Goal: Task Accomplishment & Management: Use online tool/utility

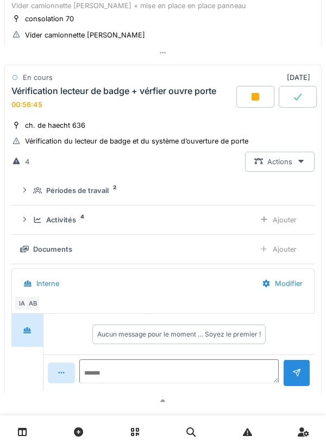
click at [248, 99] on div at bounding box center [255, 97] width 38 height 22
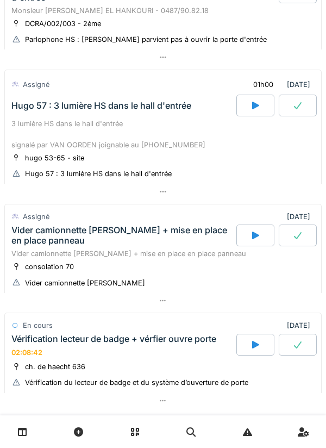
click at [249, 107] on div at bounding box center [255, 106] width 38 height 22
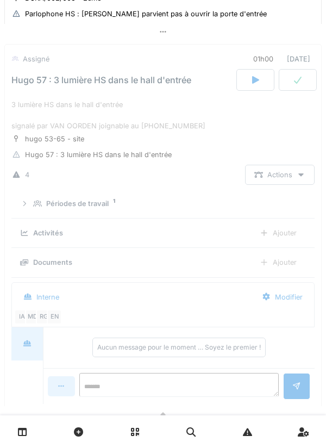
scroll to position [401, 0]
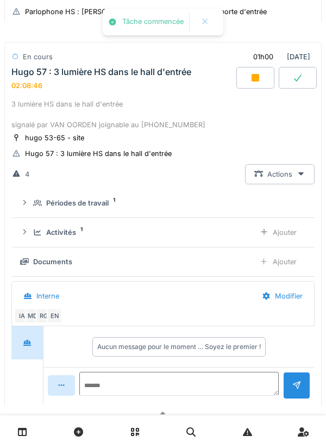
click at [244, 86] on div at bounding box center [255, 78] width 38 height 22
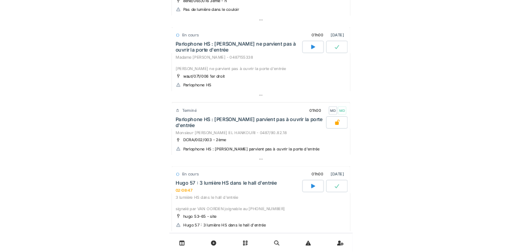
scroll to position [0, 0]
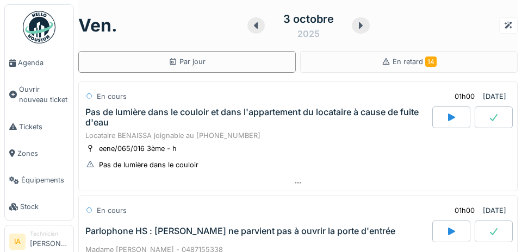
click at [227, 59] on div "Par jour" at bounding box center [186, 62] width 217 height 22
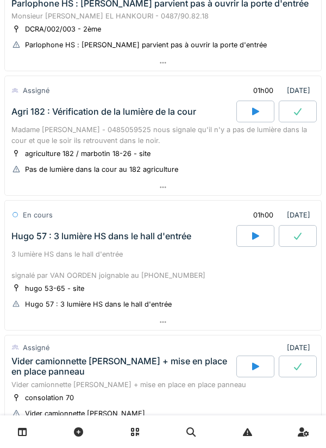
scroll to position [355, 0]
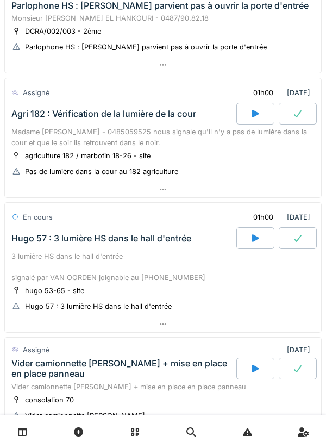
click at [260, 110] on icon at bounding box center [255, 113] width 11 height 9
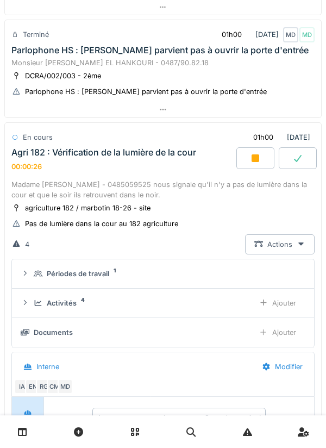
scroll to position [305, 0]
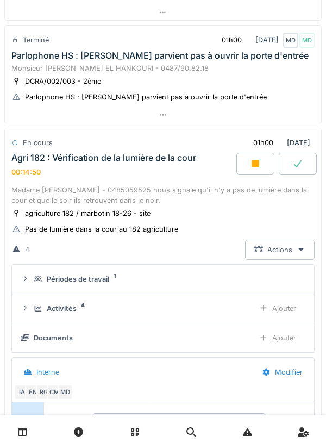
click at [253, 164] on icon at bounding box center [256, 164] width 8 height 8
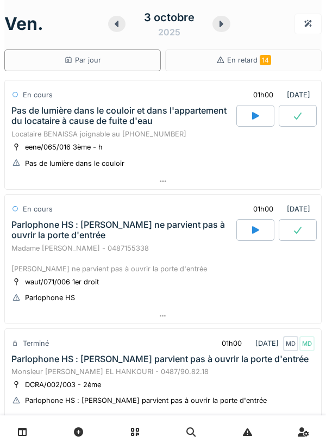
scroll to position [0, 0]
